Goal: Navigation & Orientation: Understand site structure

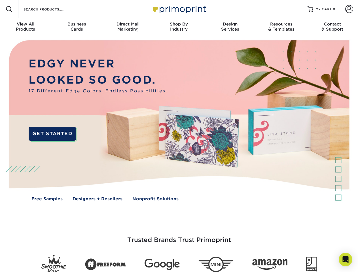
click at [179, 136] on img at bounding box center [179, 124] width 354 height 177
click at [9, 9] on span at bounding box center [9, 9] width 7 height 7
click at [349, 9] on span at bounding box center [349, 9] width 8 height 8
click at [25, 27] on div "View All Products" at bounding box center [25, 27] width 51 height 10
click at [76, 27] on div "Business Cards" at bounding box center [76, 27] width 51 height 10
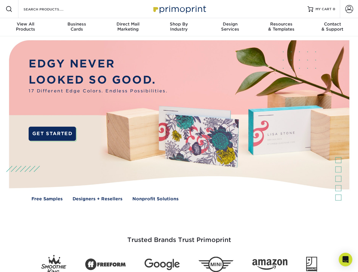
click at [128, 27] on div "Direct Mail Marketing" at bounding box center [127, 27] width 51 height 10
click at [179, 27] on div "Shop By Industry" at bounding box center [178, 27] width 51 height 10
click at [230, 27] on div "Design Services" at bounding box center [229, 27] width 51 height 10
click at [281, 27] on div "Resources & Templates" at bounding box center [280, 27] width 51 height 10
click at [332, 27] on div "Contact & Support" at bounding box center [332, 27] width 51 height 10
